Goal: Information Seeking & Learning: Find specific fact

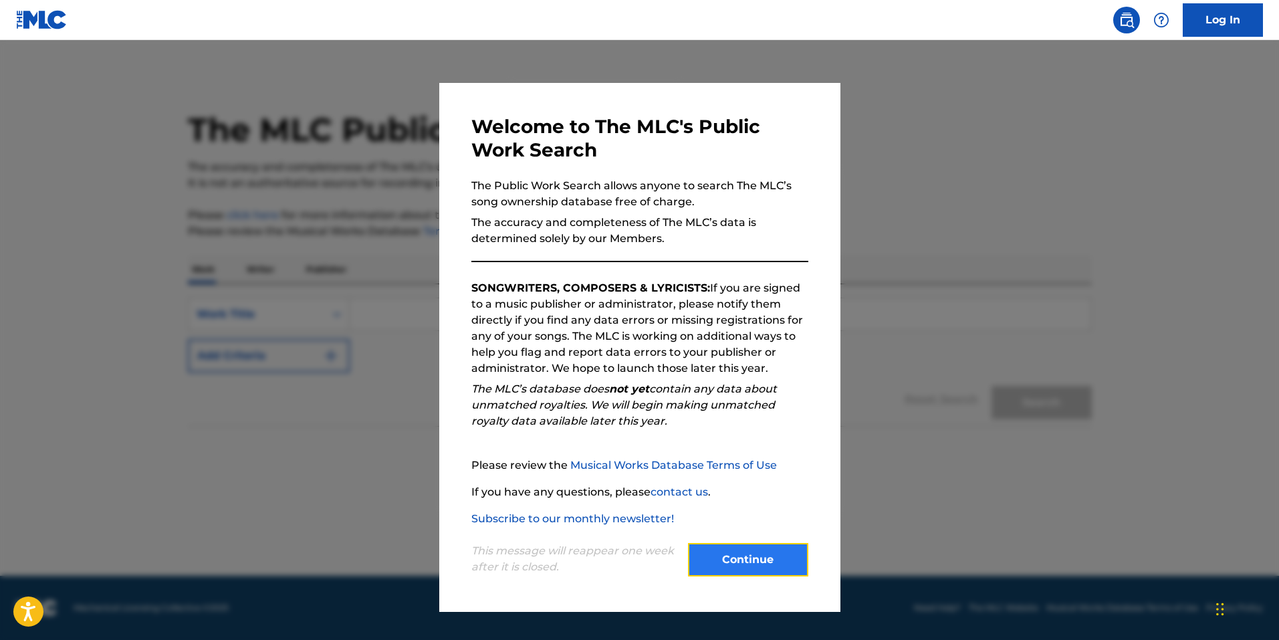
click at [713, 564] on button "Continue" at bounding box center [748, 559] width 120 height 33
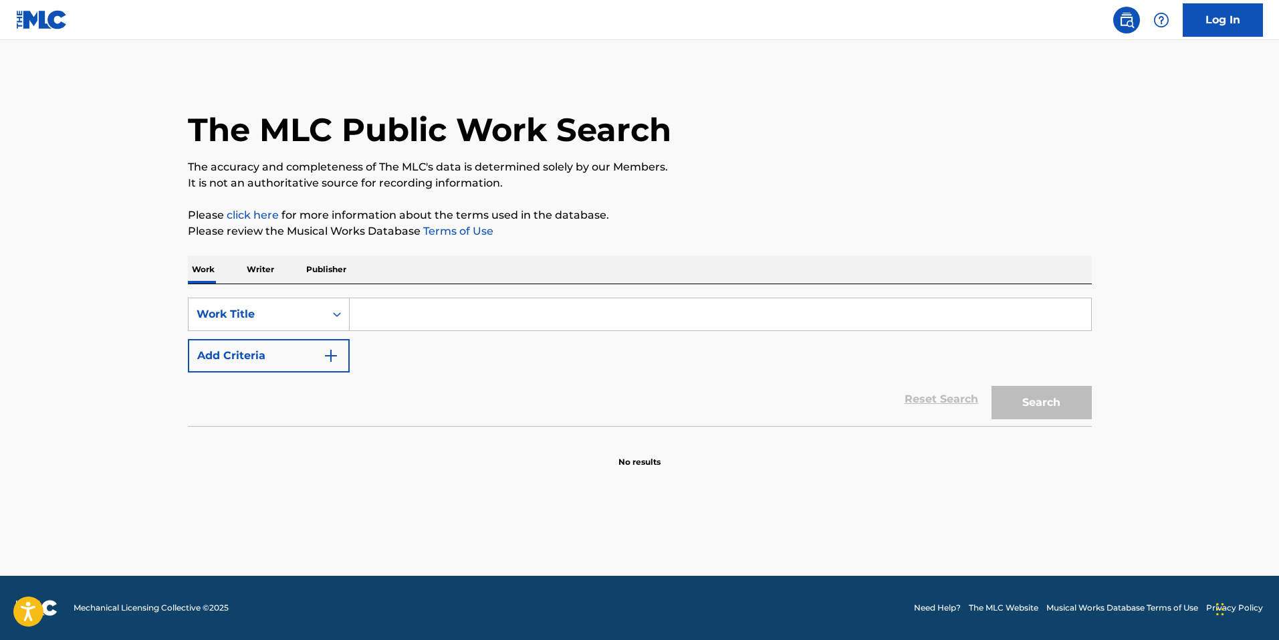
click at [406, 316] on input "Search Form" at bounding box center [721, 314] width 742 height 32
type input "F"
type input "Heart to Heart"
click at [265, 272] on p "Writer" at bounding box center [260, 269] width 35 height 28
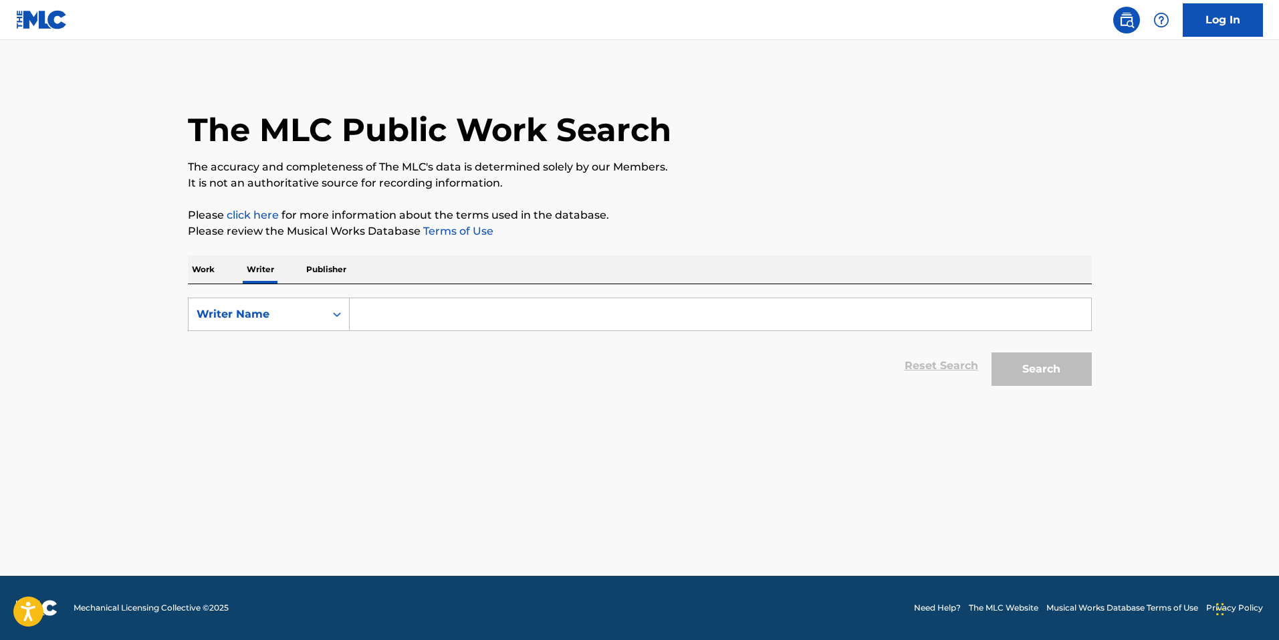
click at [371, 316] on input "Search Form" at bounding box center [721, 314] width 742 height 32
type input "[PERSON_NAME]"
click at [1029, 372] on button "Search" at bounding box center [1042, 368] width 100 height 33
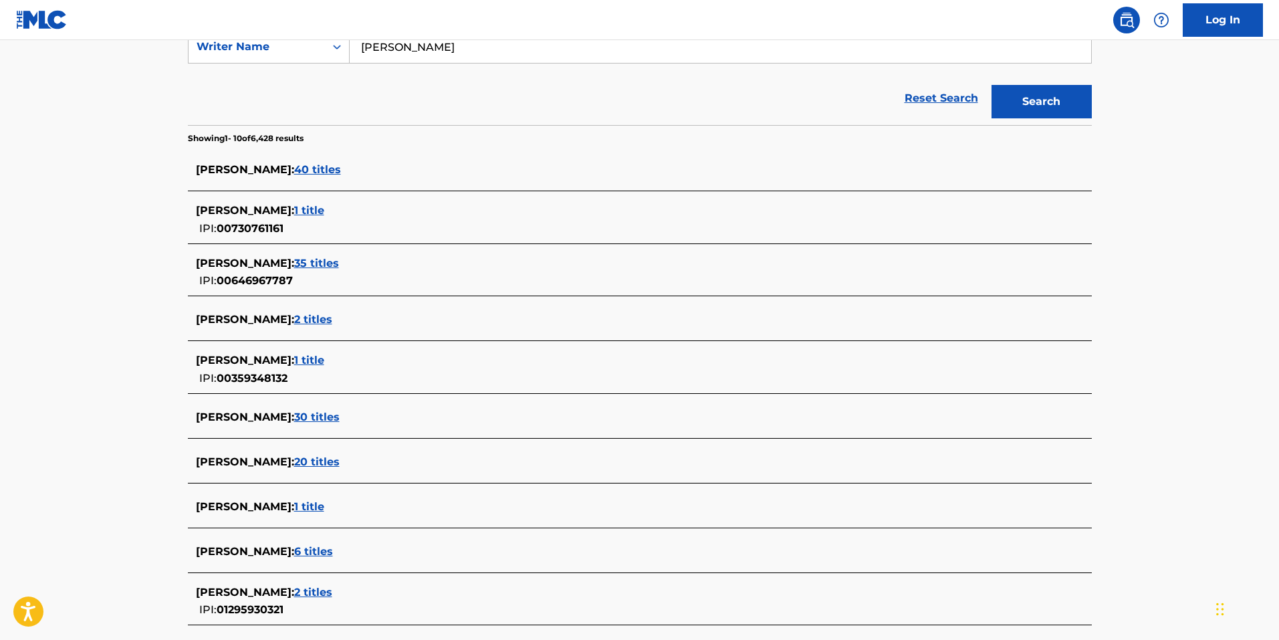
scroll to position [334, 0]
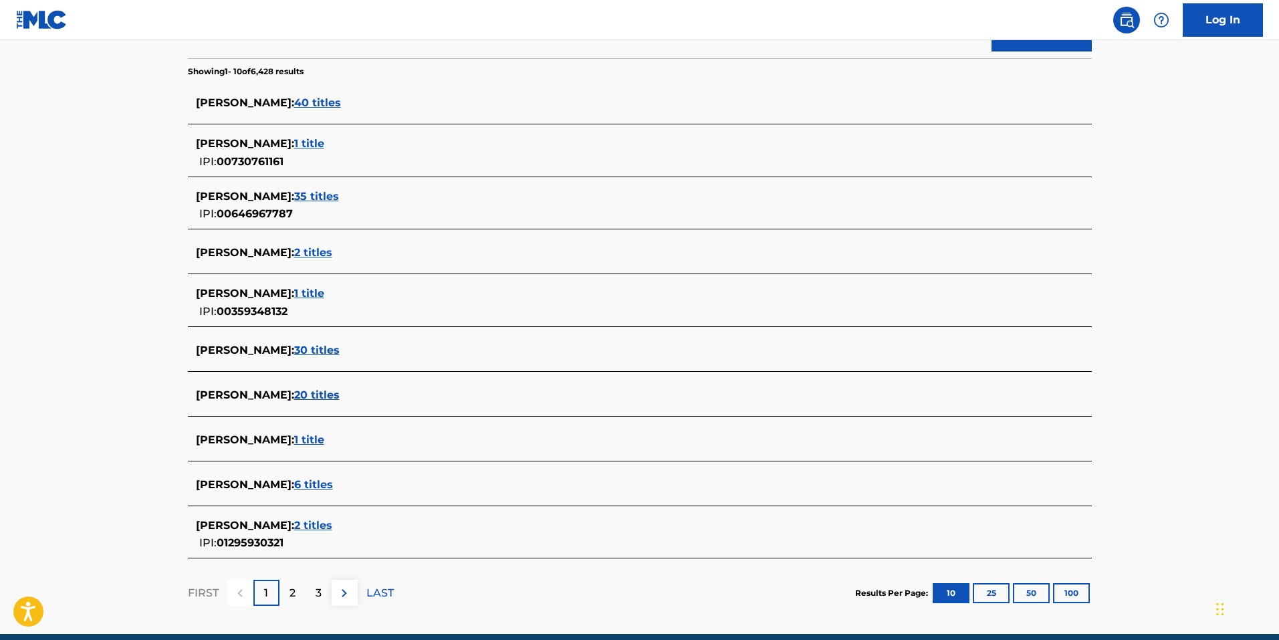
click at [340, 398] on span "20 titles" at bounding box center [316, 395] width 45 height 13
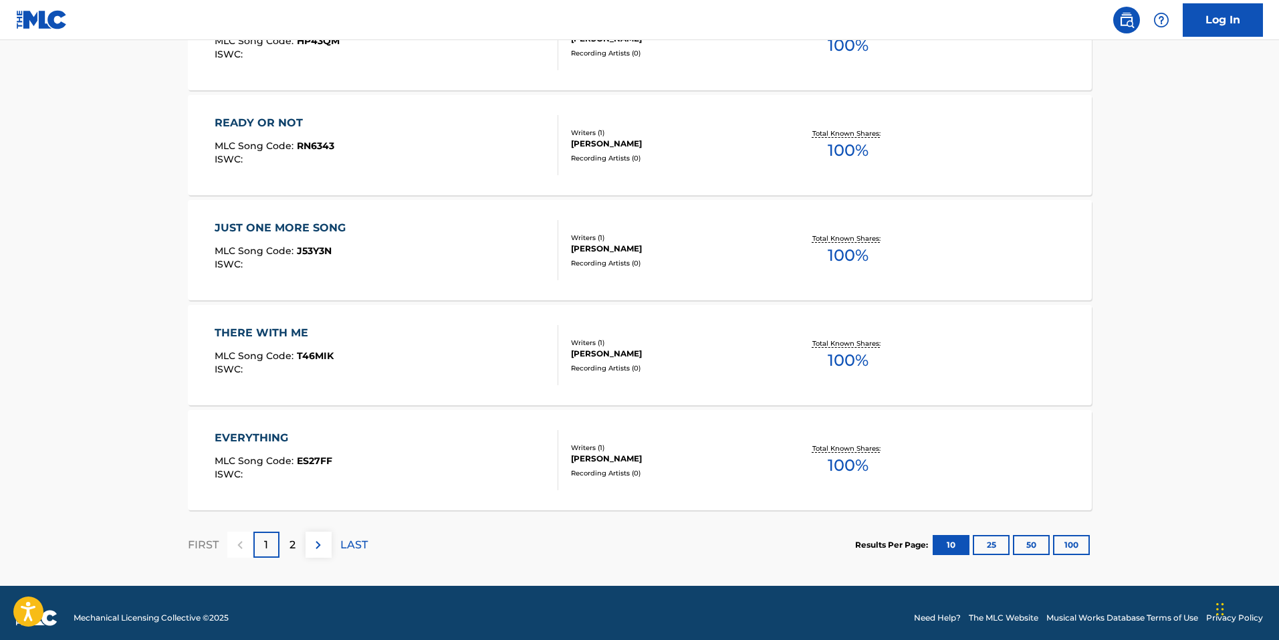
scroll to position [997, 0]
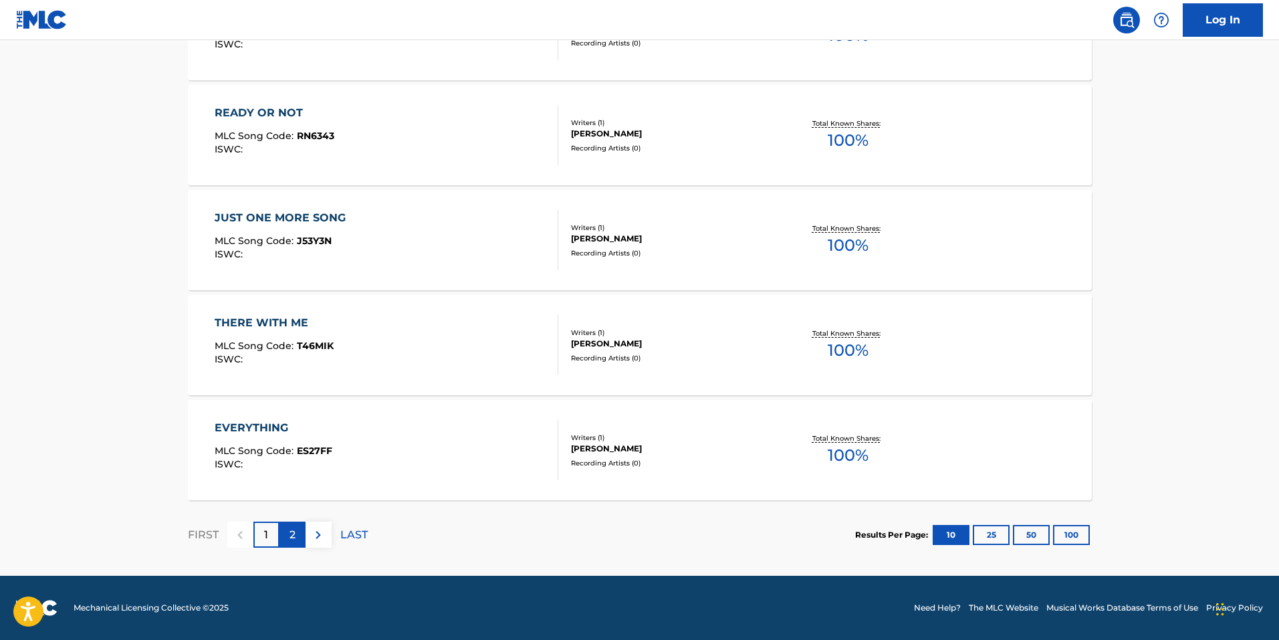
click at [293, 540] on p "2" at bounding box center [293, 535] width 6 height 16
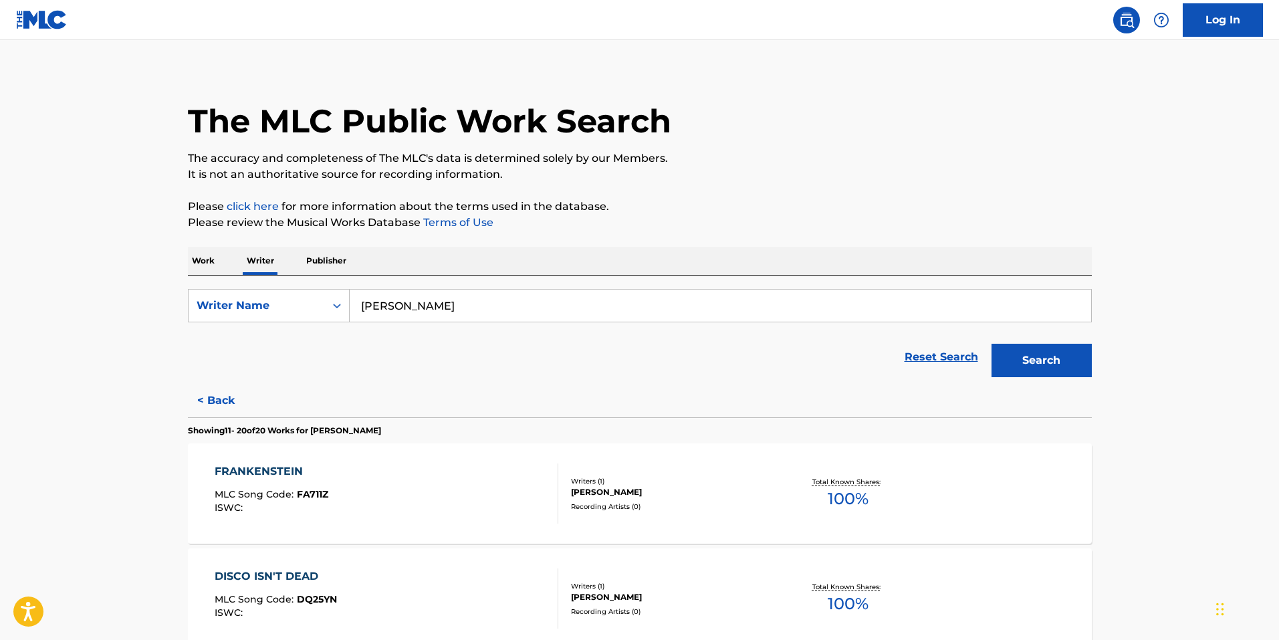
scroll to position [0, 0]
